Goal: Check status

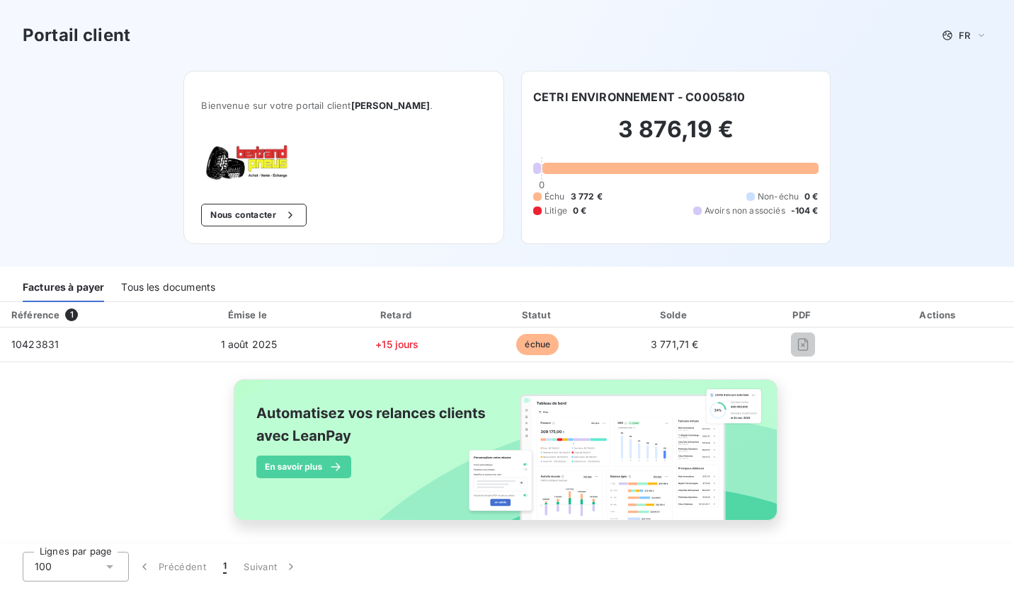
click at [745, 218] on div "3 876,19 € 0 Échu 3 772 € Non-échu 0 € Litige 0 € Avoirs non associés -104 €" at bounding box center [675, 165] width 285 height 121
click at [533, 166] on div at bounding box center [537, 168] width 8 height 11
click at [145, 301] on div "Tous les documents" at bounding box center [168, 287] width 94 height 30
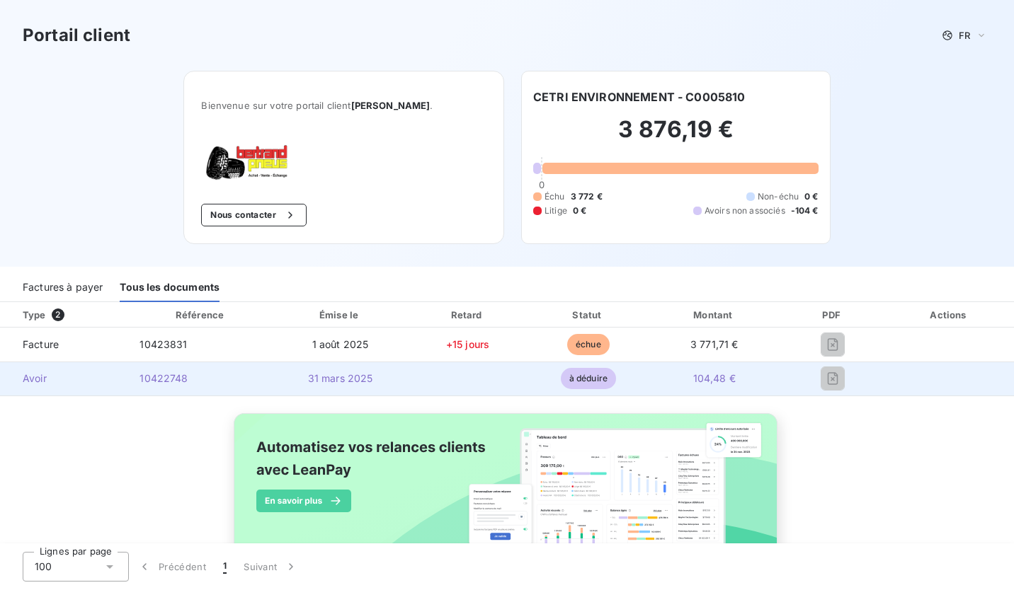
click at [484, 372] on td at bounding box center [467, 379] width 122 height 34
click at [587, 377] on span "à déduire" at bounding box center [588, 378] width 55 height 21
click at [95, 379] on span "Avoir" at bounding box center [63, 379] width 105 height 14
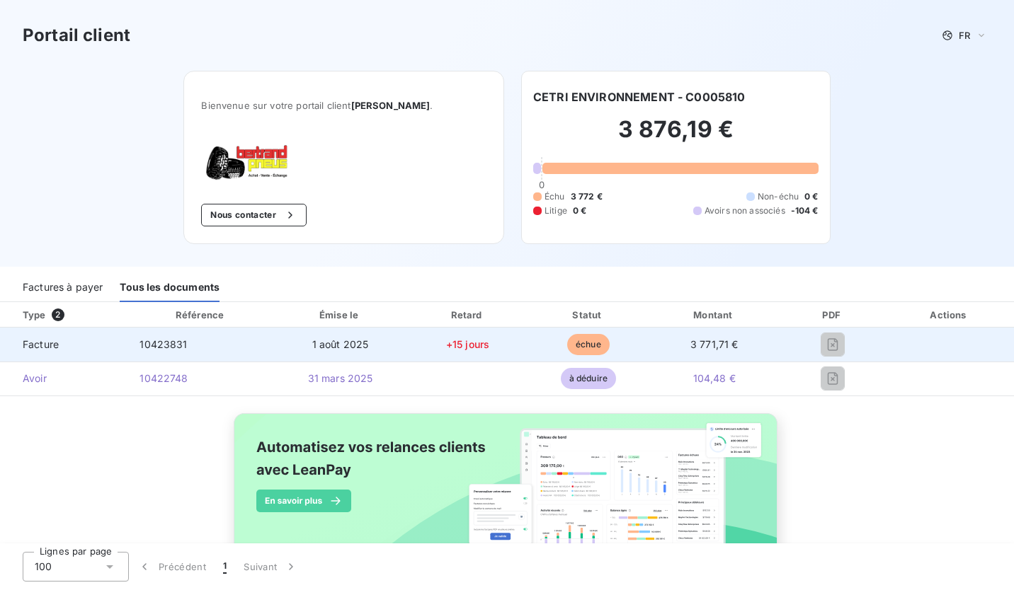
click at [418, 352] on td "+15 jours" at bounding box center [467, 345] width 122 height 34
